Goal: Information Seeking & Learning: Learn about a topic

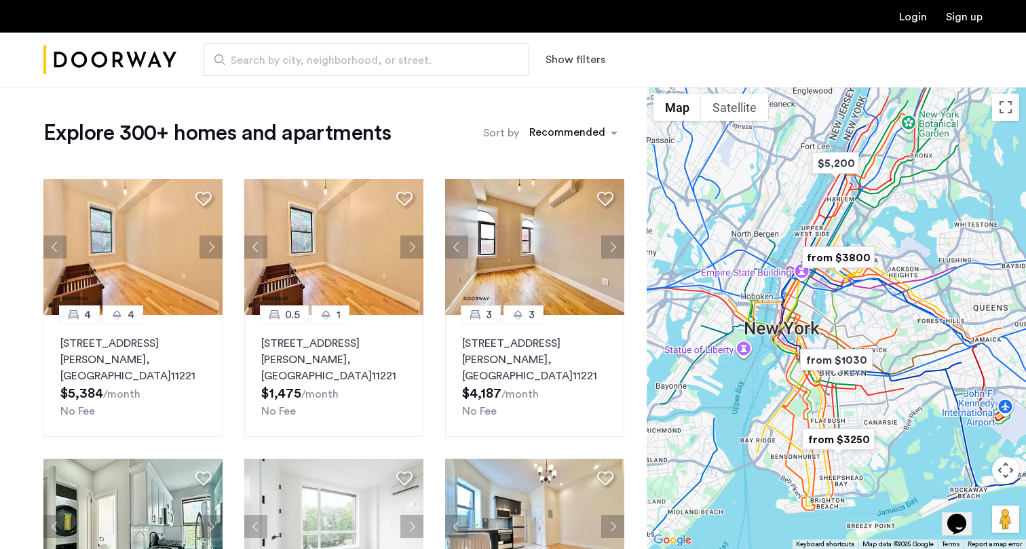
click at [590, 54] on button "Show filters" at bounding box center [575, 60] width 60 height 16
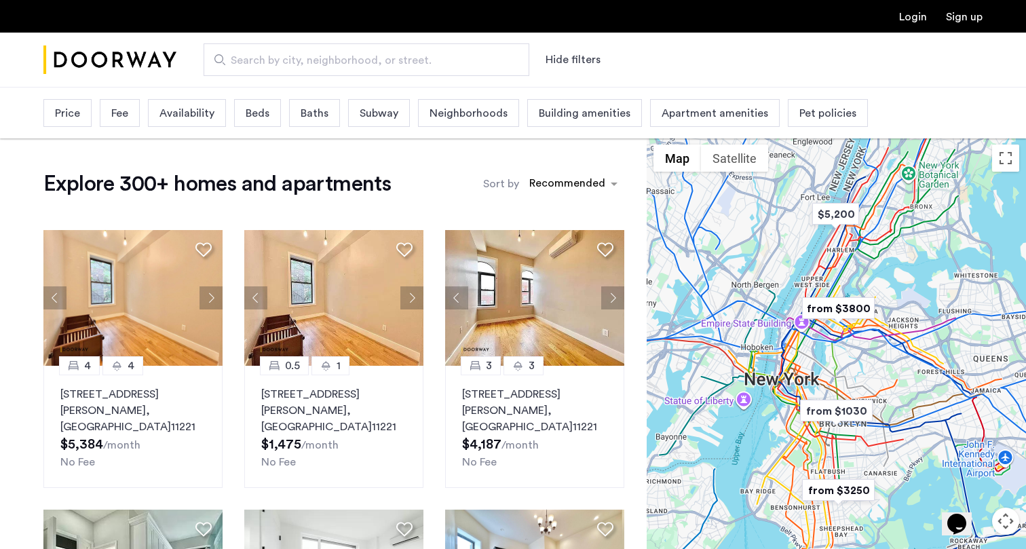
click at [79, 117] on div "Price" at bounding box center [67, 113] width 48 height 28
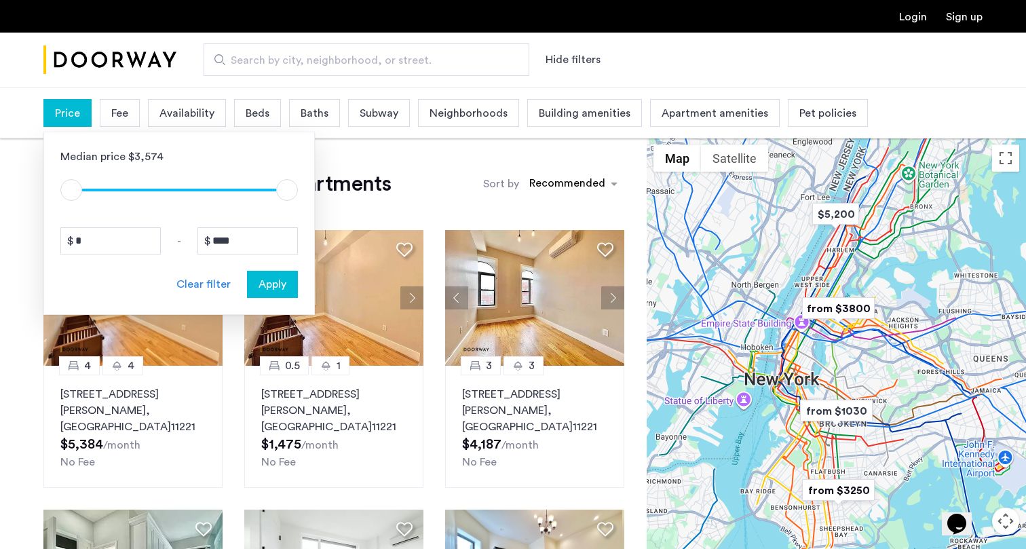
click at [273, 66] on span "Search by city, neighborhood, or street." at bounding box center [361, 60] width 261 height 16
click at [273, 66] on input "Search by city, neighborhood, or street." at bounding box center [367, 59] width 326 height 33
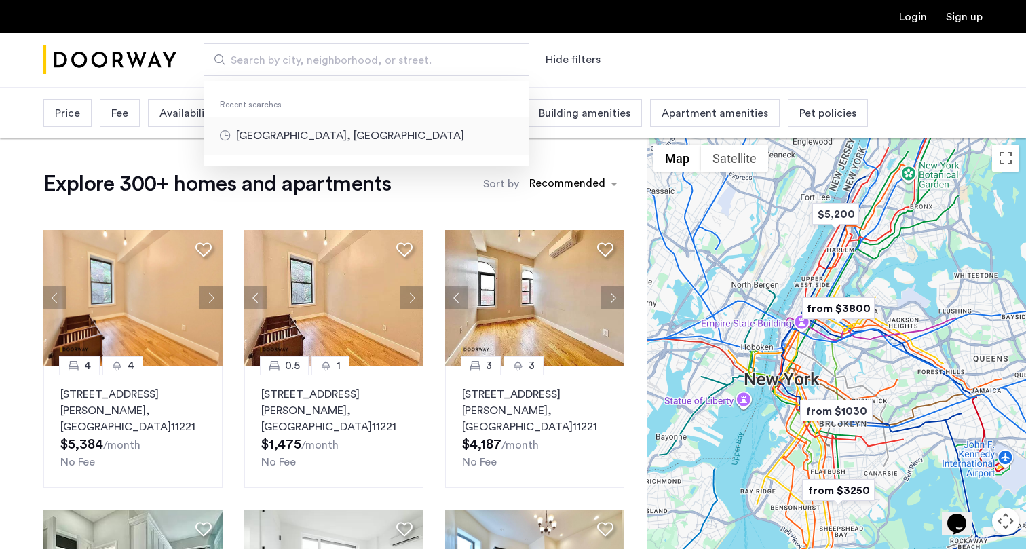
type input "**********"
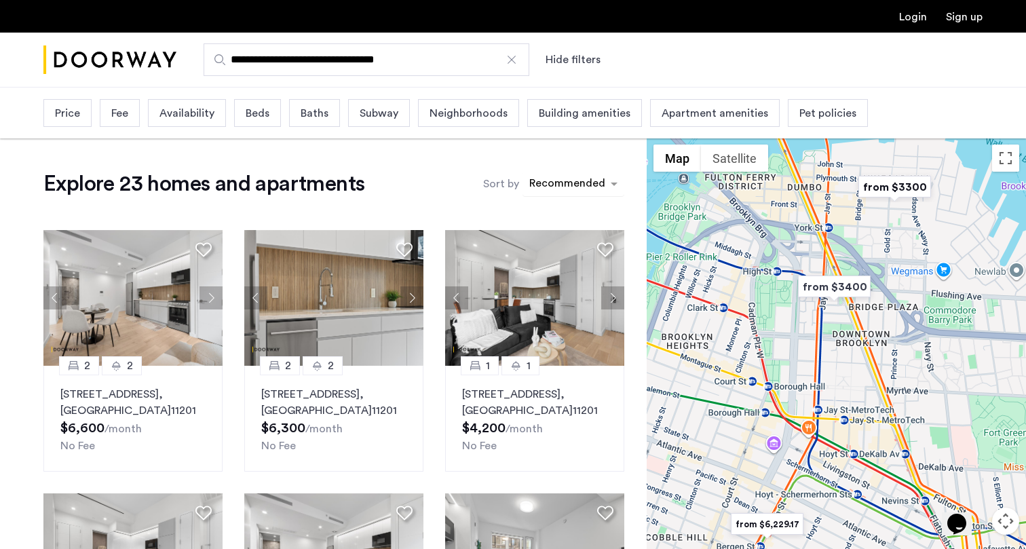
click at [574, 188] on div "sort-apartment" at bounding box center [567, 185] width 80 height 18
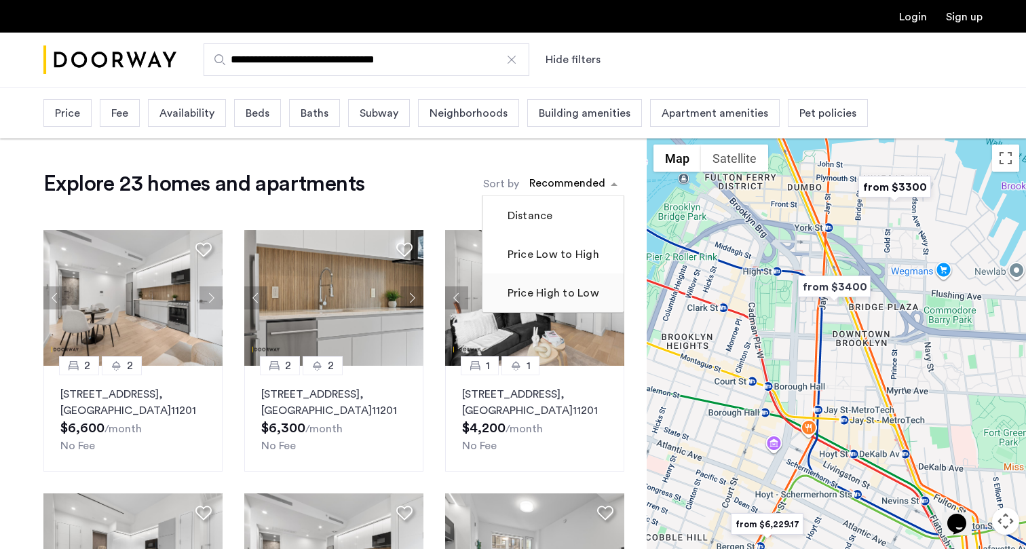
click at [556, 296] on label "Price High to Low" at bounding box center [552, 293] width 94 height 16
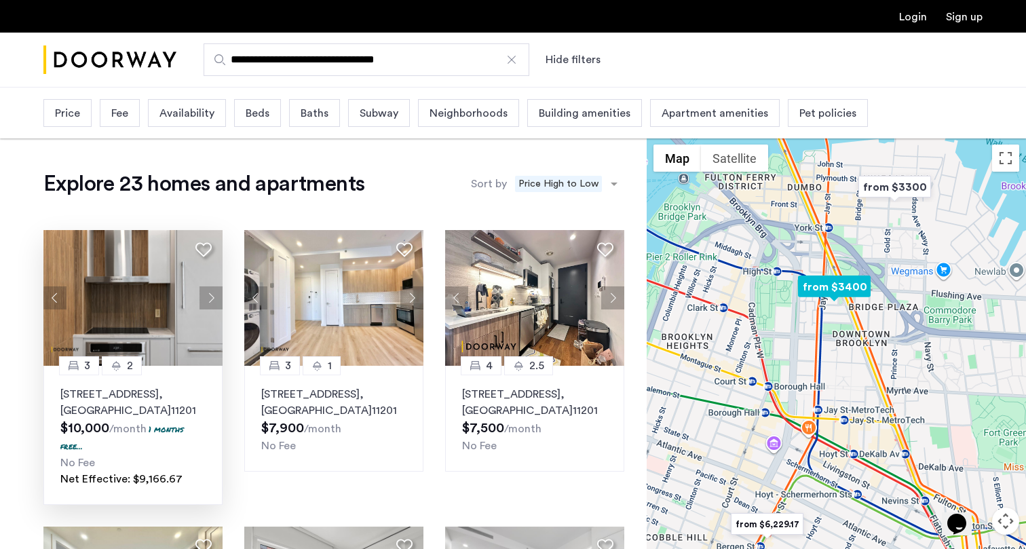
click at [145, 280] on img at bounding box center [132, 298] width 179 height 136
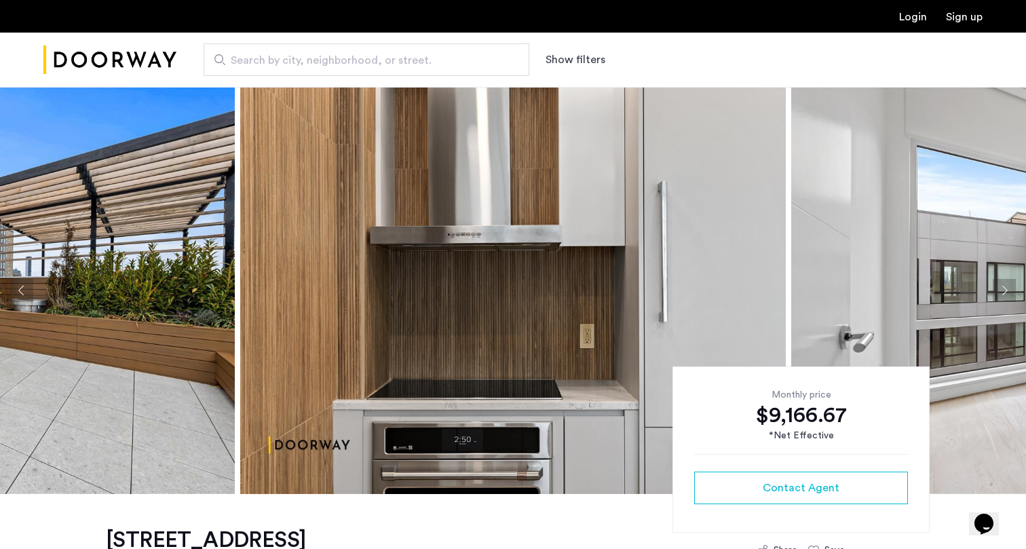
click at [649, 305] on img at bounding box center [512, 290] width 545 height 407
